Goal: Use online tool/utility: Utilize a website feature to perform a specific function

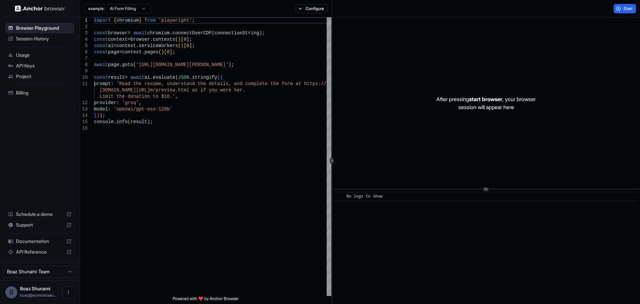
click at [33, 37] on span "Session History" at bounding box center [44, 38] width 56 height 7
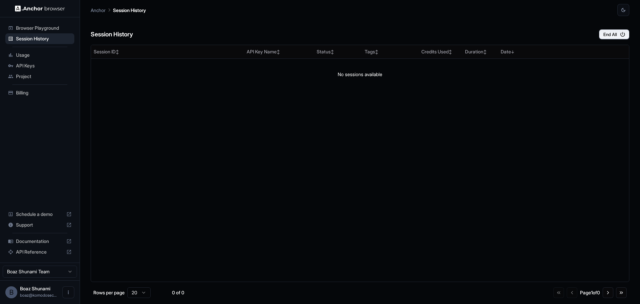
click at [34, 30] on span "Browser Playground" at bounding box center [44, 28] width 56 height 7
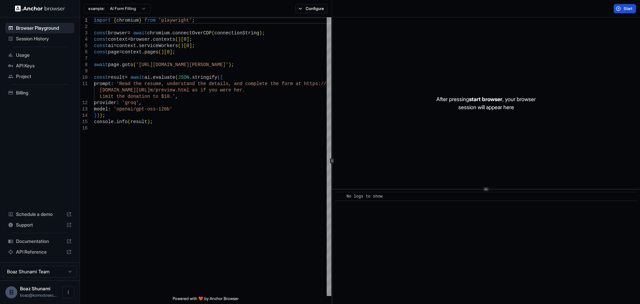
click at [627, 8] on span "Start" at bounding box center [628, 8] width 9 height 5
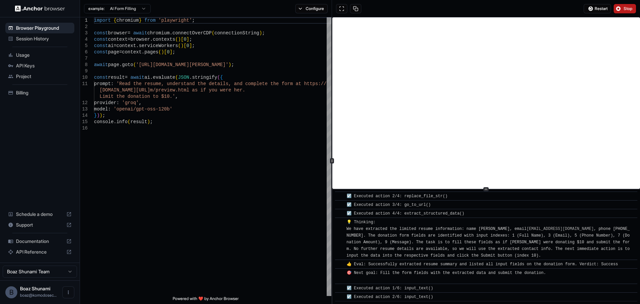
scroll to position [99, 0]
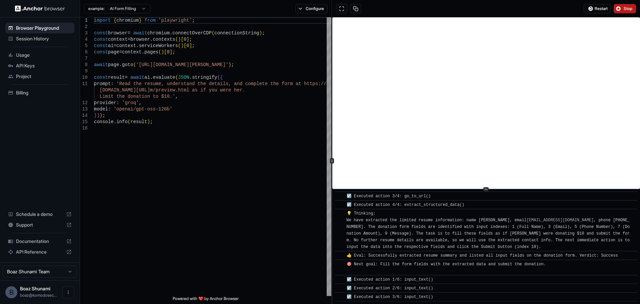
click at [627, 9] on span "Stop" at bounding box center [628, 8] width 9 height 5
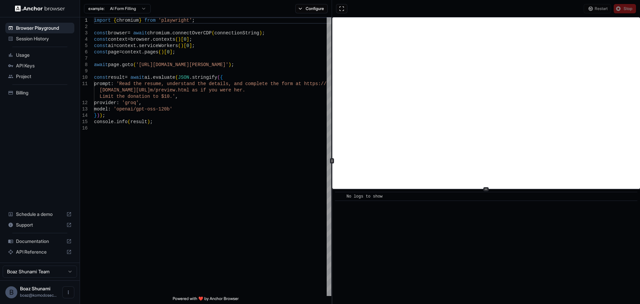
scroll to position [0, 0]
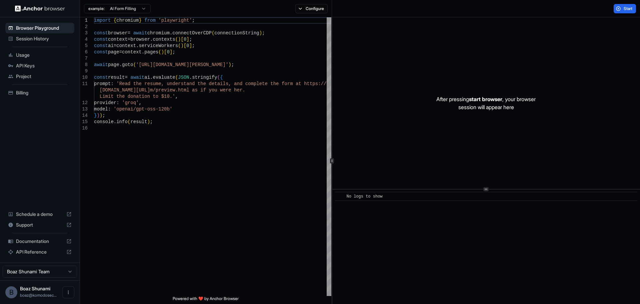
click at [405, 196] on div "No logs to show" at bounding box center [488, 196] width 283 height 7
click at [36, 39] on span "Session History" at bounding box center [44, 38] width 56 height 7
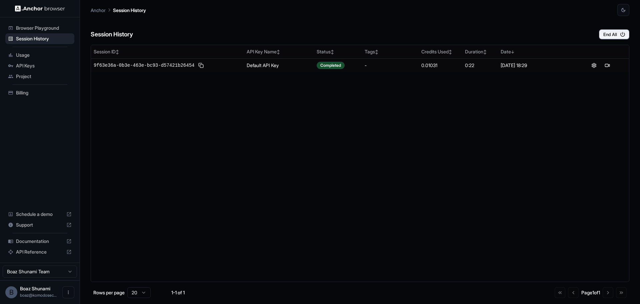
click at [38, 30] on span "Browser Playground" at bounding box center [44, 28] width 56 height 7
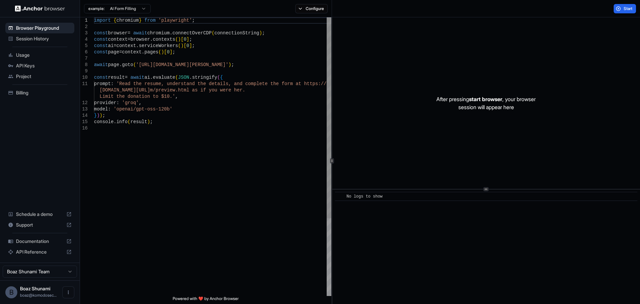
click at [164, 63] on div "import { chromium } from 'playwright' ; const browser = await chromium . connec…" at bounding box center [212, 210] width 237 height 386
drag, startPoint x: 164, startPoint y: 63, endPoint x: 238, endPoint y: 62, distance: 74.3
click at [238, 62] on div "import { chromium } from 'playwright' ; const browser = await chromium . connec…" at bounding box center [212, 210] width 237 height 386
type textarea "**********"
click at [123, 87] on div "import { chromium } from 'playwright' ; const browser = await chromium . connec…" at bounding box center [212, 210] width 237 height 386
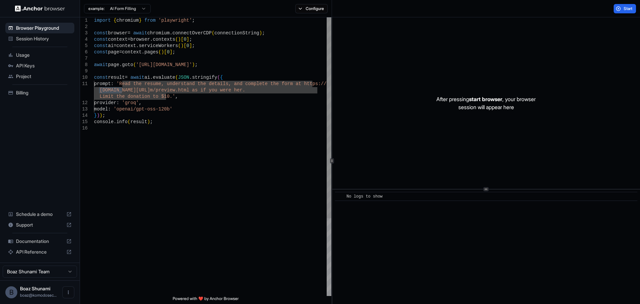
click at [123, 87] on div "import { chromium } from 'playwright' ; const browser = await chromium . connec…" at bounding box center [212, 210] width 237 height 386
click at [47, 212] on span "Schedule a demo" at bounding box center [40, 214] width 48 height 7
